Goal: Contribute content

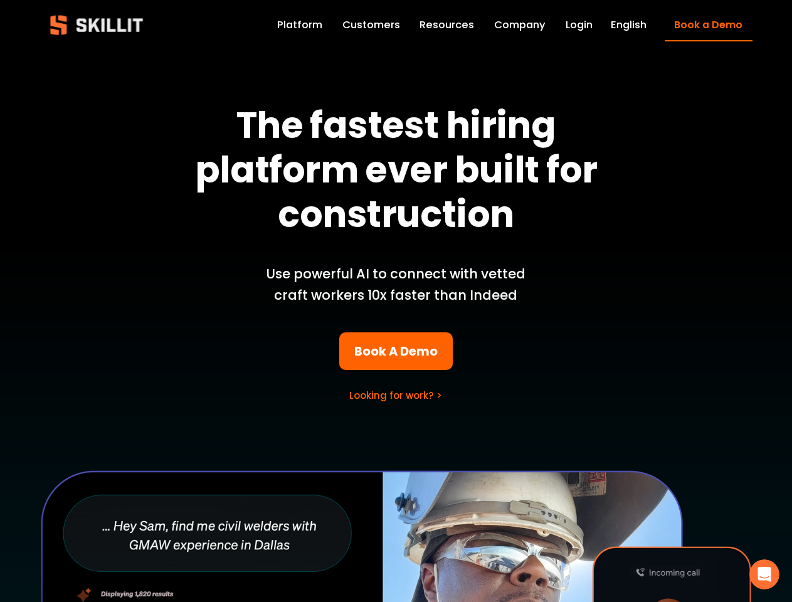
click at [395, 301] on p "Use powerful AI to connect with vetted craft workers 10x faster than Indeed" at bounding box center [395, 284] width 293 height 43
click at [764, 574] on icon "Open Intercom Messenger" at bounding box center [764, 574] width 21 height 21
